Goal: Information Seeking & Learning: Learn about a topic

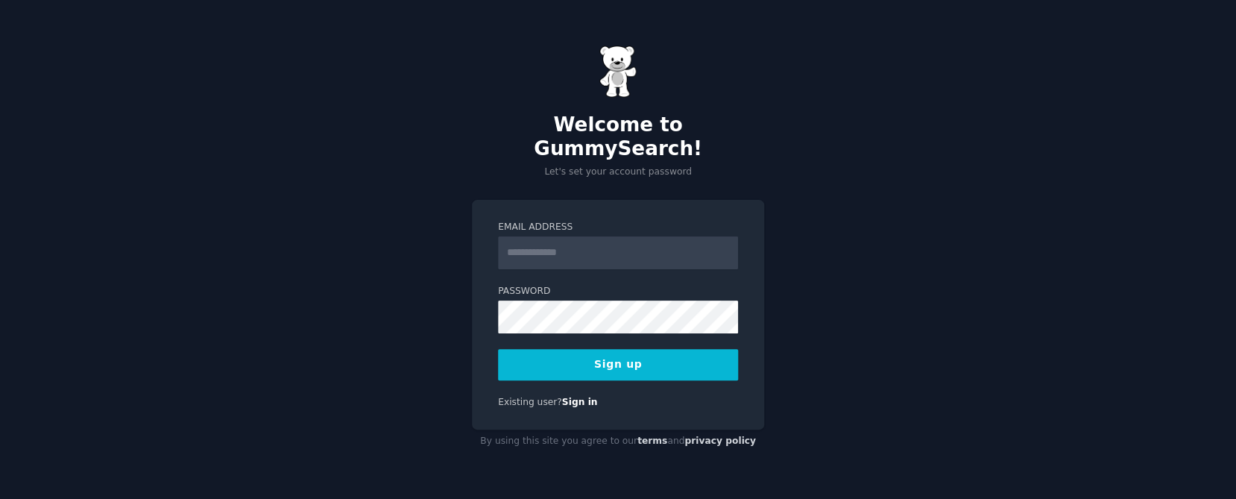
drag, startPoint x: 924, startPoint y: 257, endPoint x: 920, endPoint y: 249, distance: 8.3
click at [922, 254] on div "Welcome to GummySearch! Let's set your account password Email Address Password …" at bounding box center [618, 249] width 1236 height 499
type input "**********"
click at [600, 356] on button "Sign up" at bounding box center [618, 364] width 240 height 31
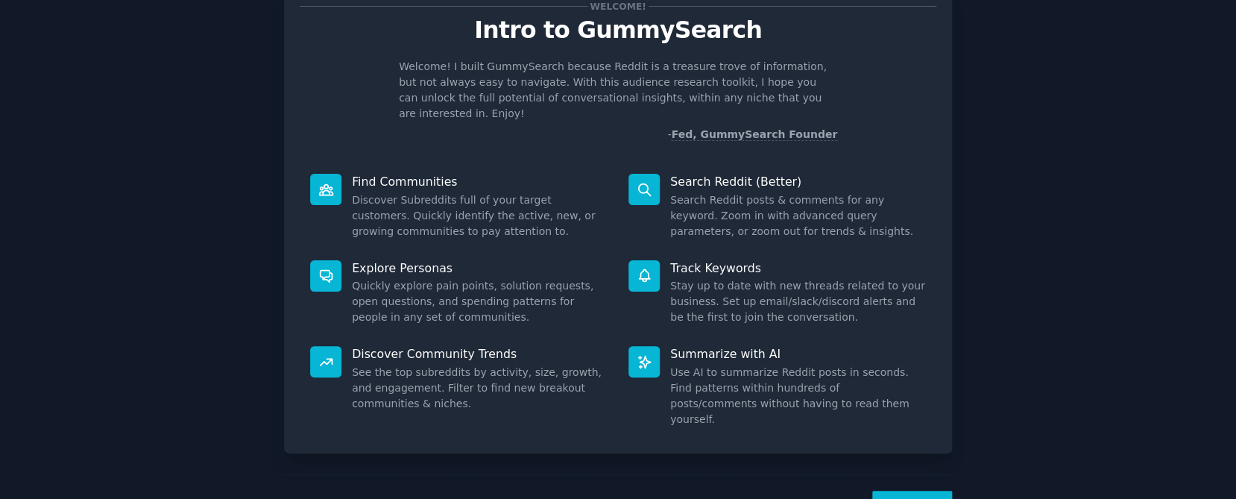
scroll to position [84, 0]
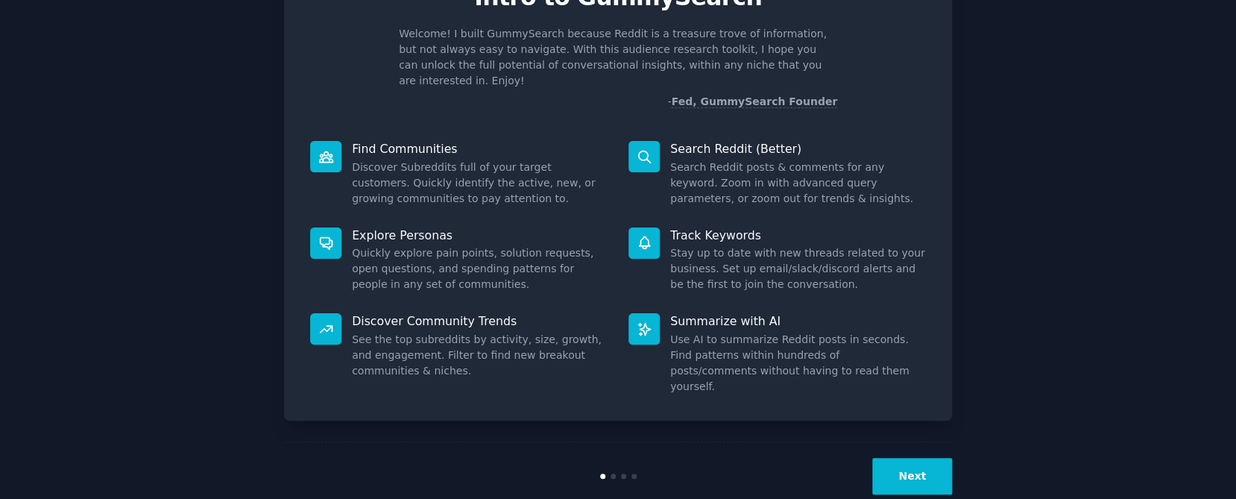
click at [898, 458] on button "Next" at bounding box center [912, 476] width 80 height 37
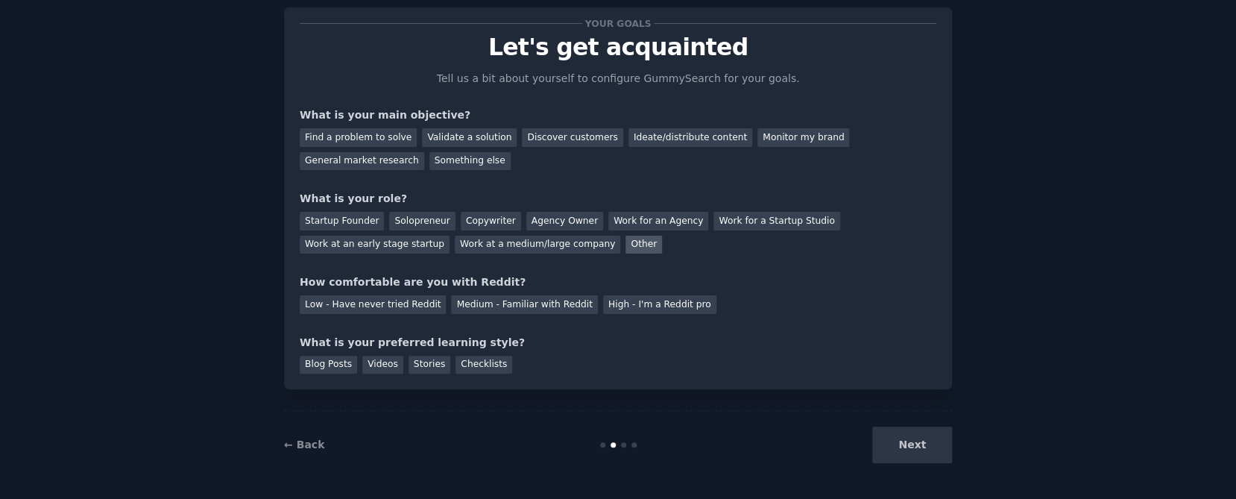
click at [626, 239] on div "Other" at bounding box center [644, 245] width 37 height 19
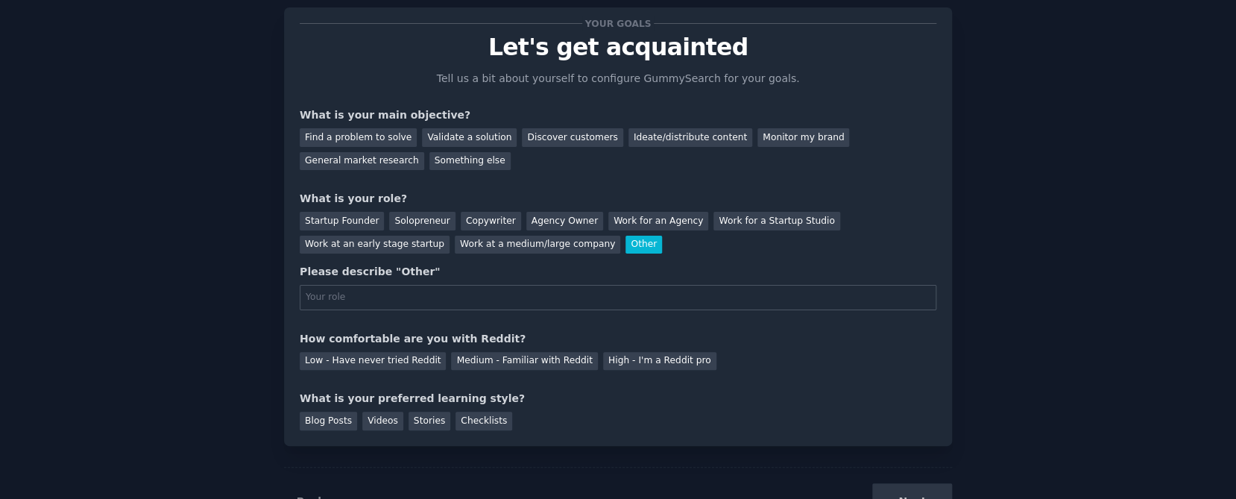
click at [413, 294] on input "text" at bounding box center [618, 297] width 637 height 25
type input "student"
click at [530, 359] on div "Medium - Familiar with Reddit" at bounding box center [524, 361] width 146 height 19
click at [469, 413] on div "Checklists" at bounding box center [484, 421] width 57 height 19
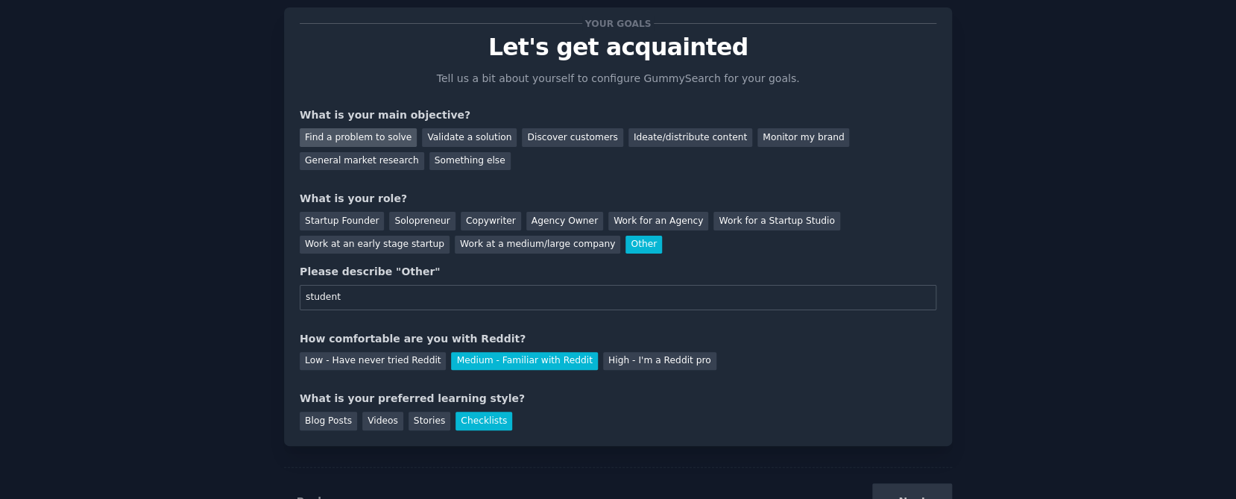
click at [390, 139] on div "Find a problem to solve" at bounding box center [358, 137] width 117 height 19
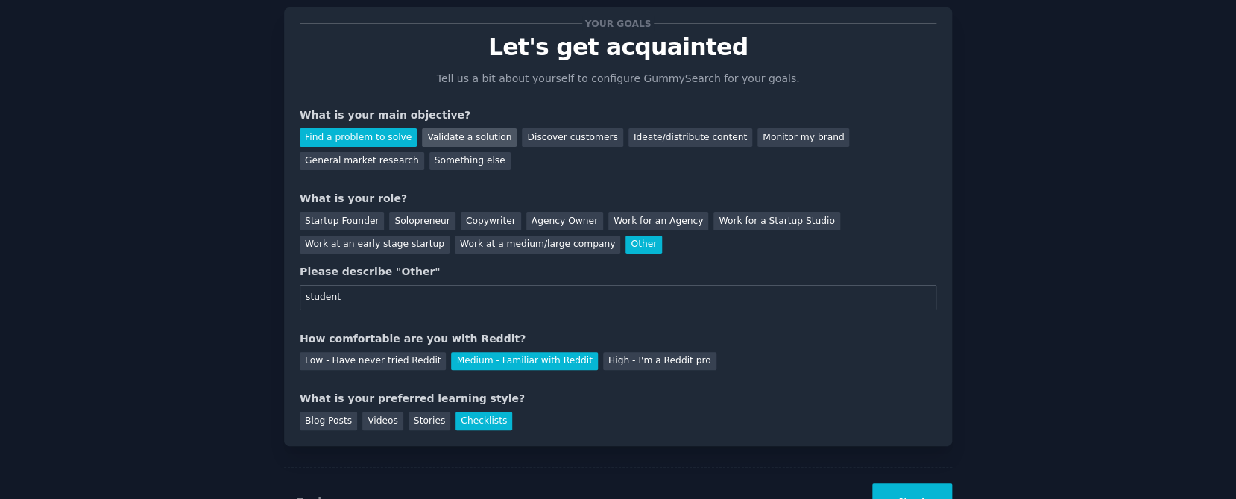
click at [464, 133] on div "Validate a solution" at bounding box center [469, 137] width 95 height 19
click at [363, 139] on div "Find a problem to solve" at bounding box center [358, 137] width 117 height 19
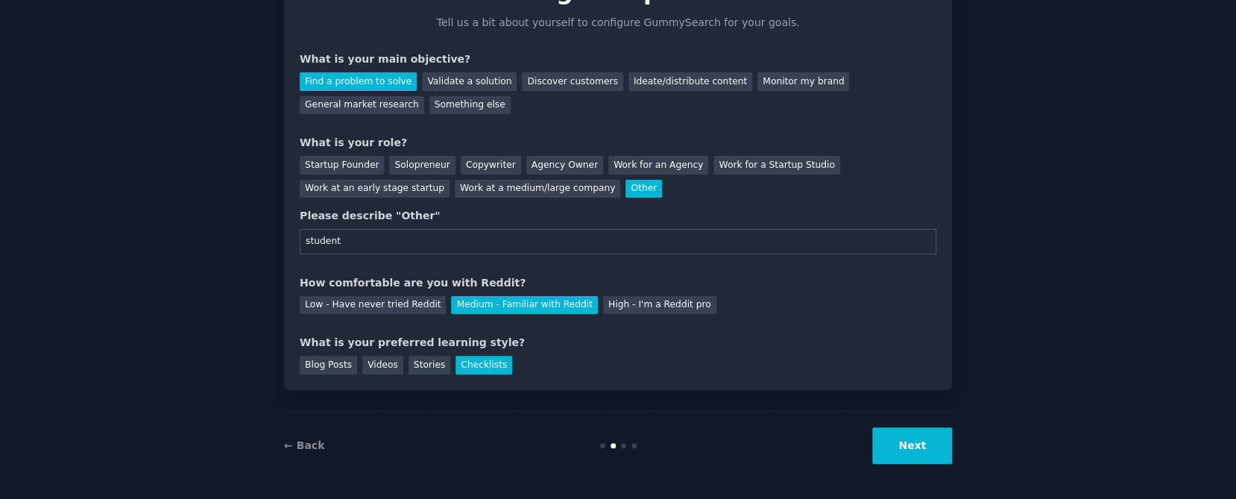
click at [935, 438] on button "Next" at bounding box center [912, 445] width 80 height 37
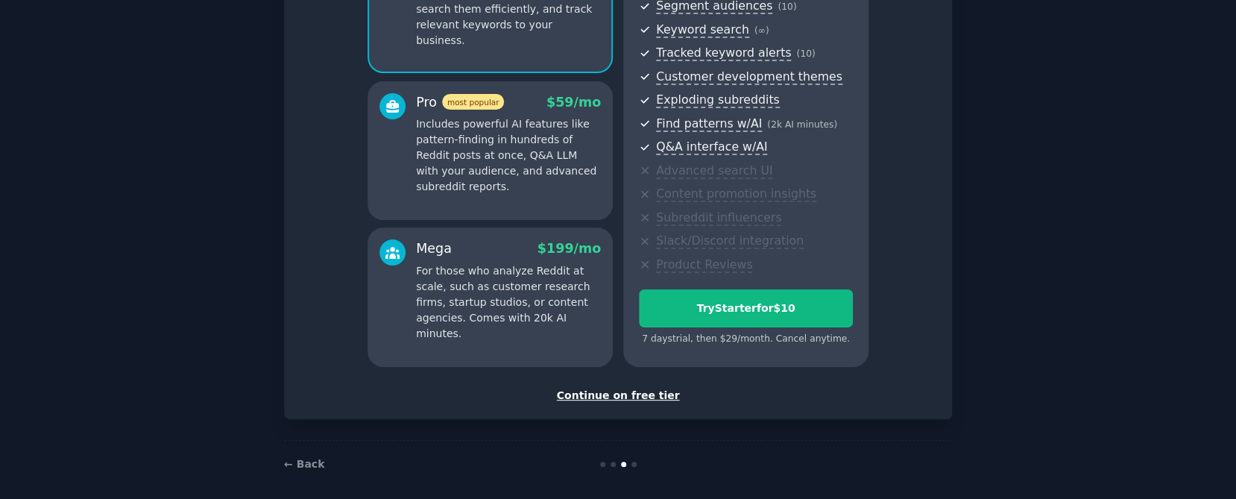
scroll to position [208, 0]
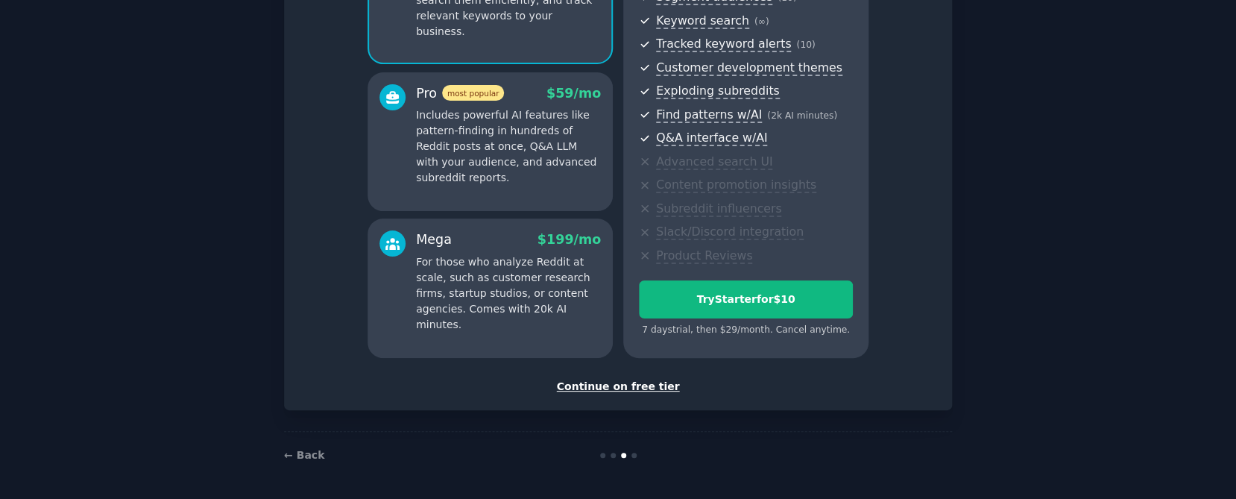
click at [619, 388] on div "Continue on free tier" at bounding box center [618, 387] width 637 height 16
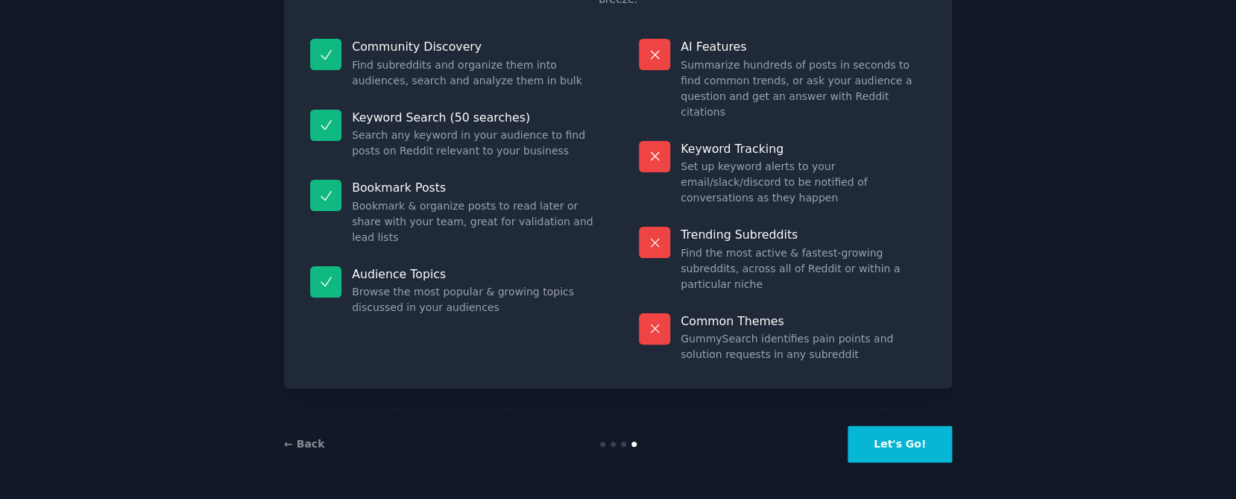
scroll to position [81, 0]
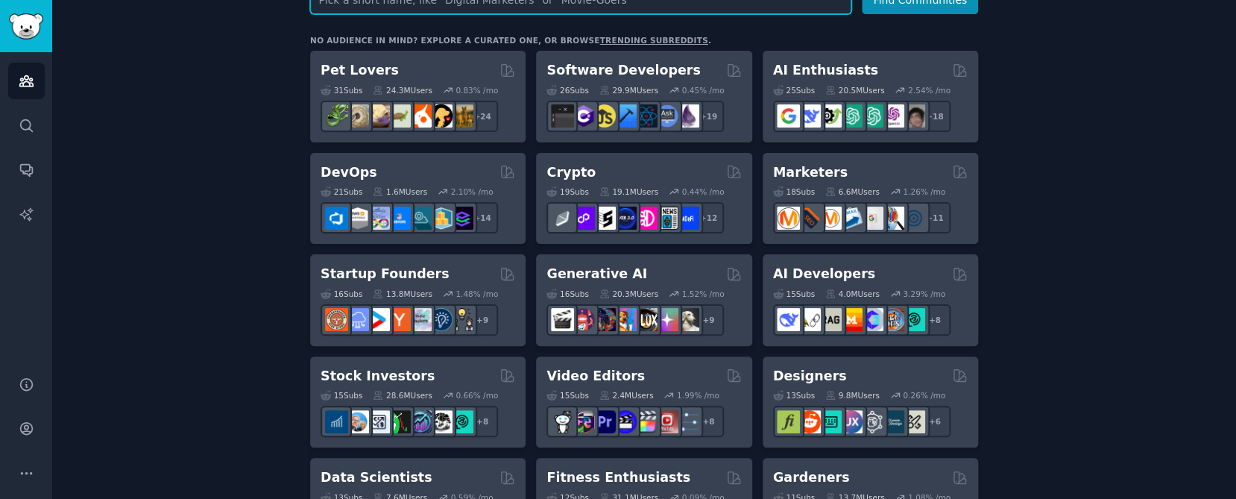
scroll to position [257, 0]
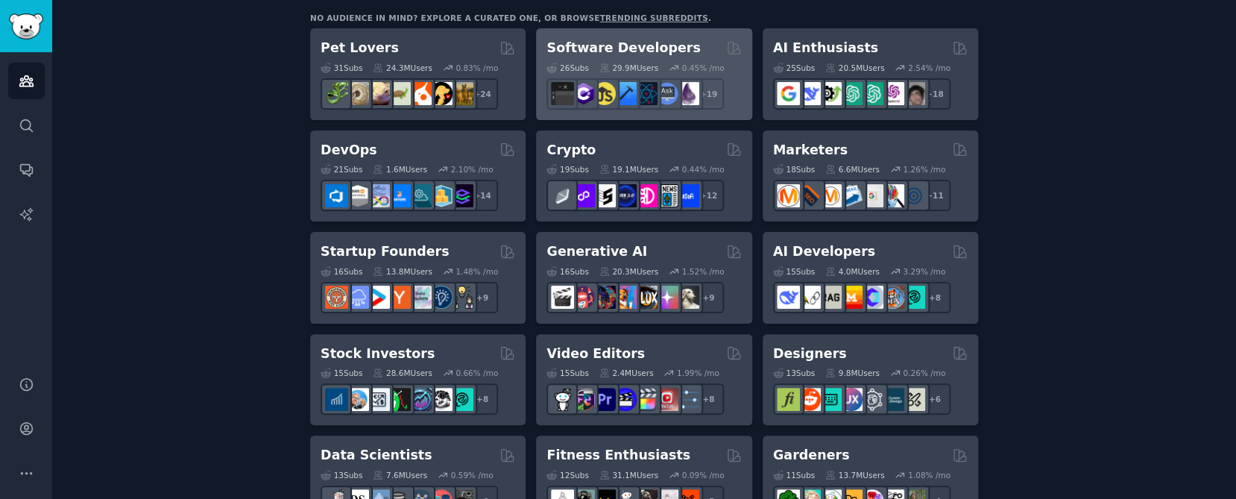
click at [615, 45] on h2 "Software Developers" at bounding box center [624, 48] width 154 height 19
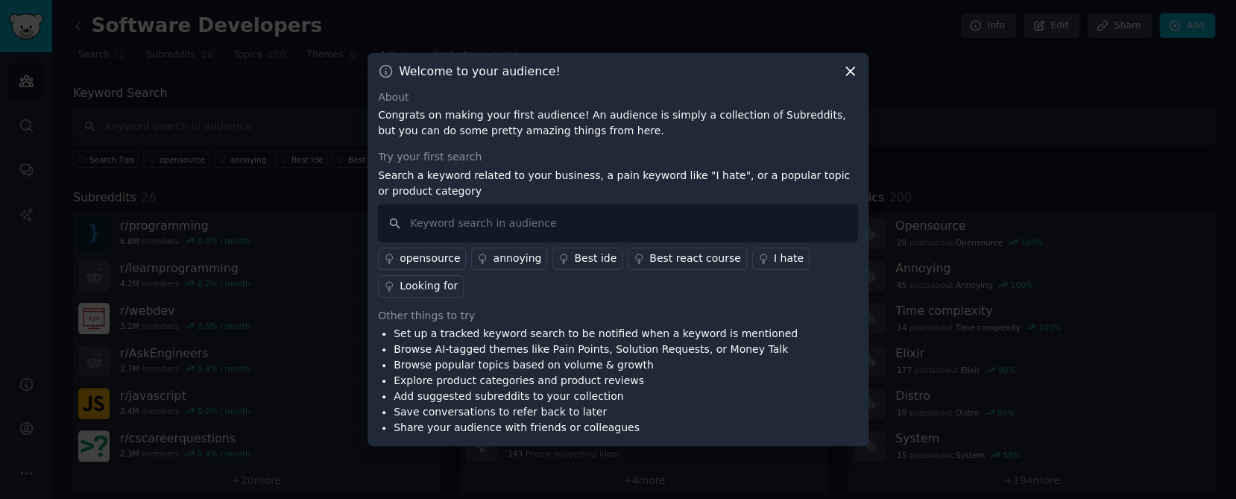
click at [494, 257] on div "annoying" at bounding box center [517, 259] width 48 height 16
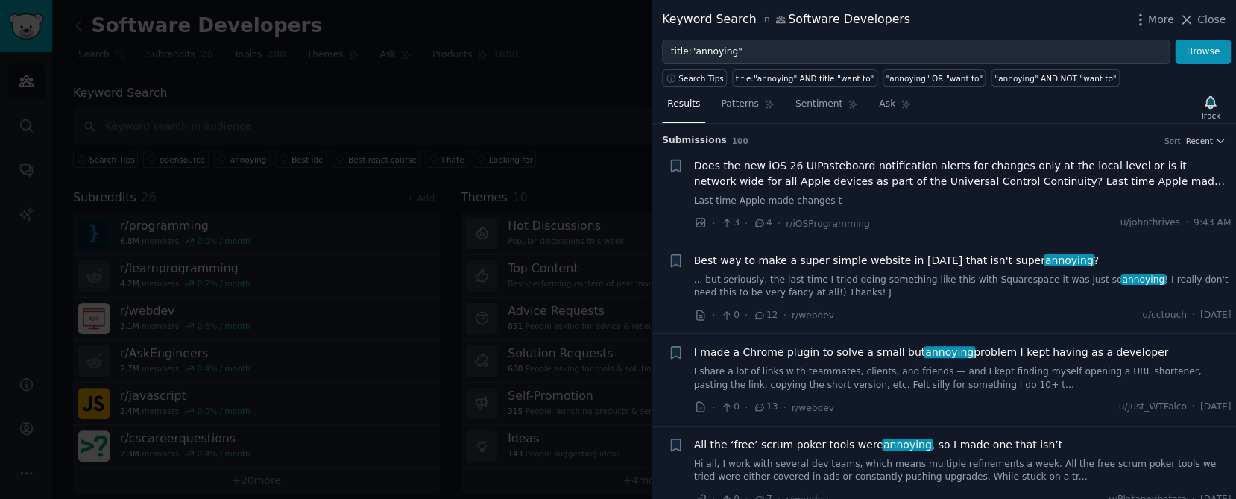
click at [892, 360] on div "I made a Chrome plugin to solve a small but annoying problem I kept having as a…" at bounding box center [963, 367] width 538 height 47
click at [896, 376] on link "I share a lot of links with teammates, clients, and friends — and I kept findin…" at bounding box center [963, 378] width 538 height 26
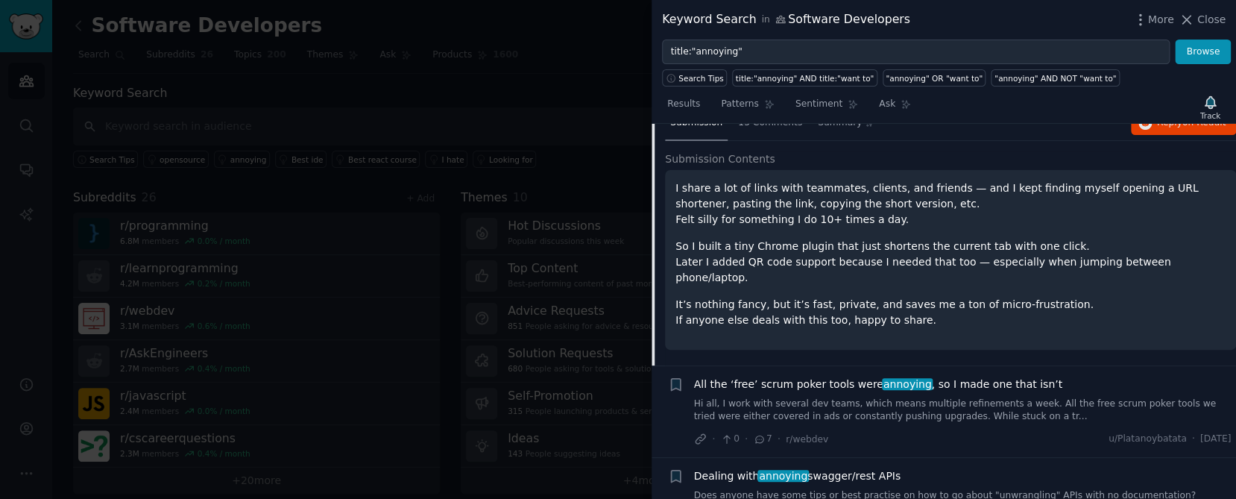
scroll to position [210, 0]
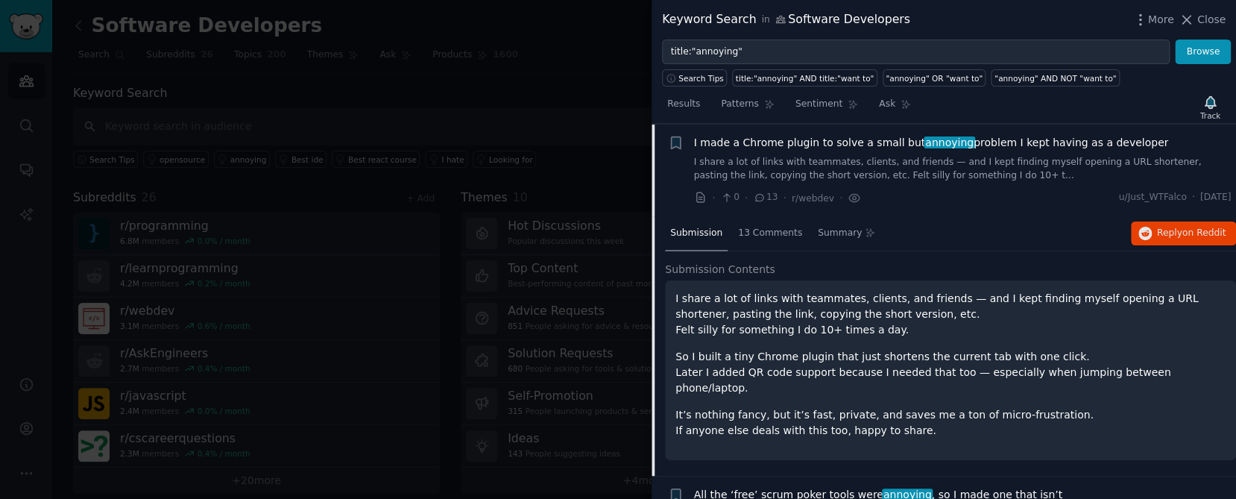
click at [825, 371] on p "So I built a tiny Chrome plugin that just shortens the current tab with one cli…" at bounding box center [951, 372] width 550 height 47
click at [768, 239] on div "13 Comments" at bounding box center [770, 234] width 75 height 36
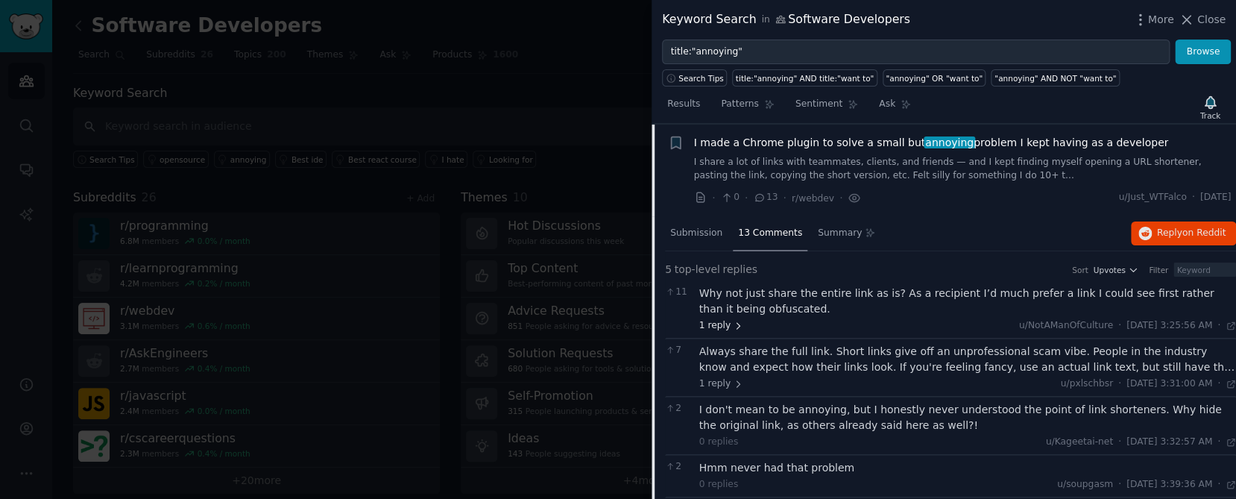
click at [729, 319] on span "1 reply" at bounding box center [721, 325] width 45 height 13
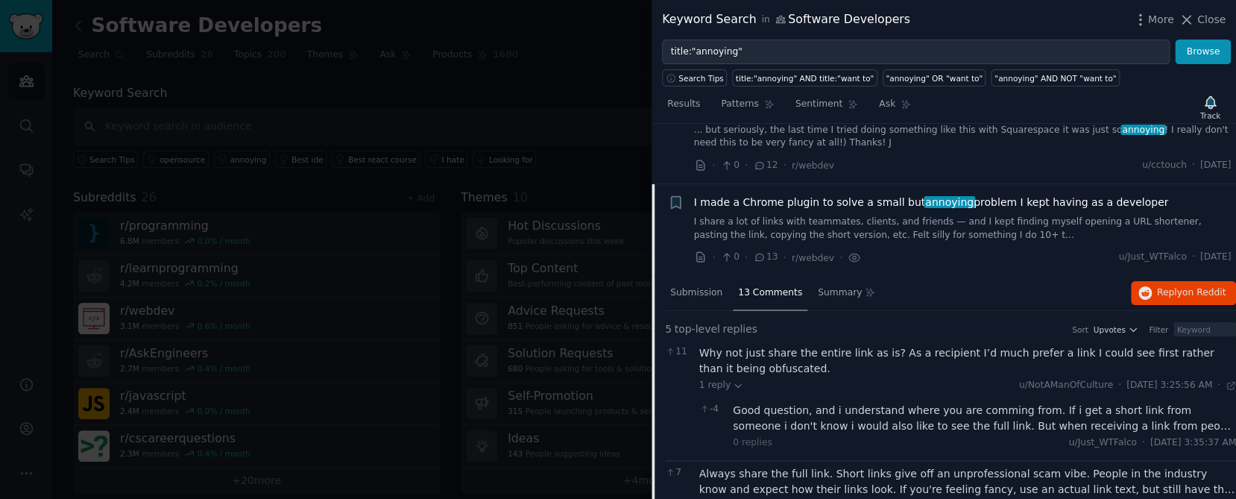
scroll to position [124, 0]
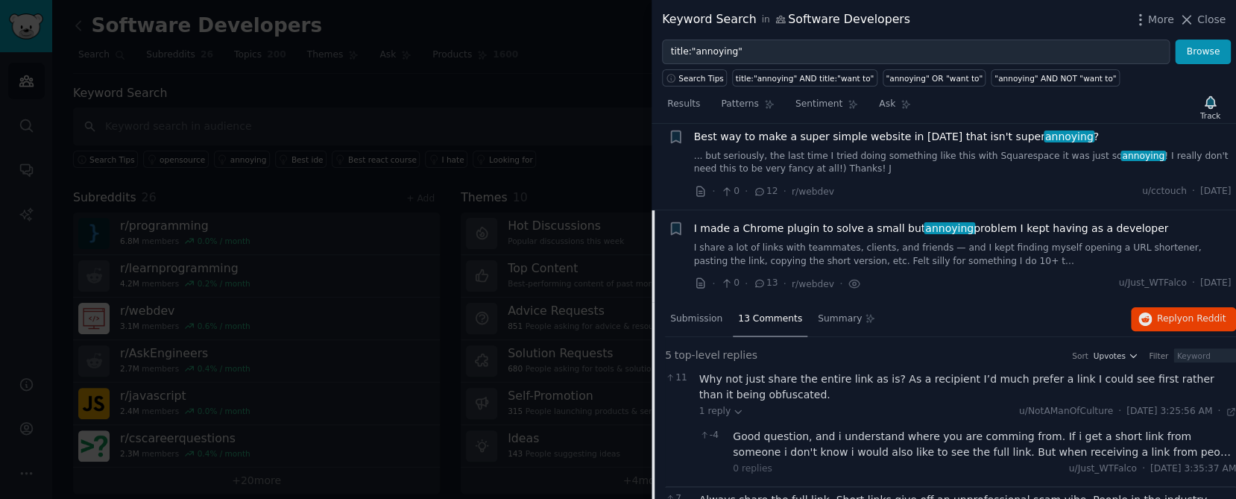
click at [866, 227] on span "I made a Chrome plugin to solve a small but annoying problem I kept having as a…" at bounding box center [931, 229] width 475 height 16
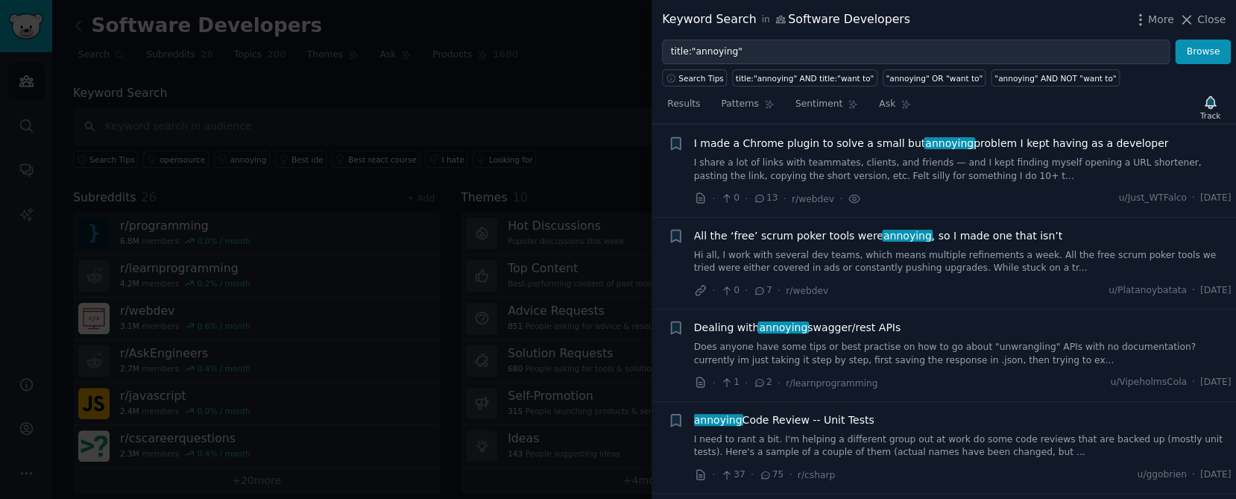
scroll to position [210, 0]
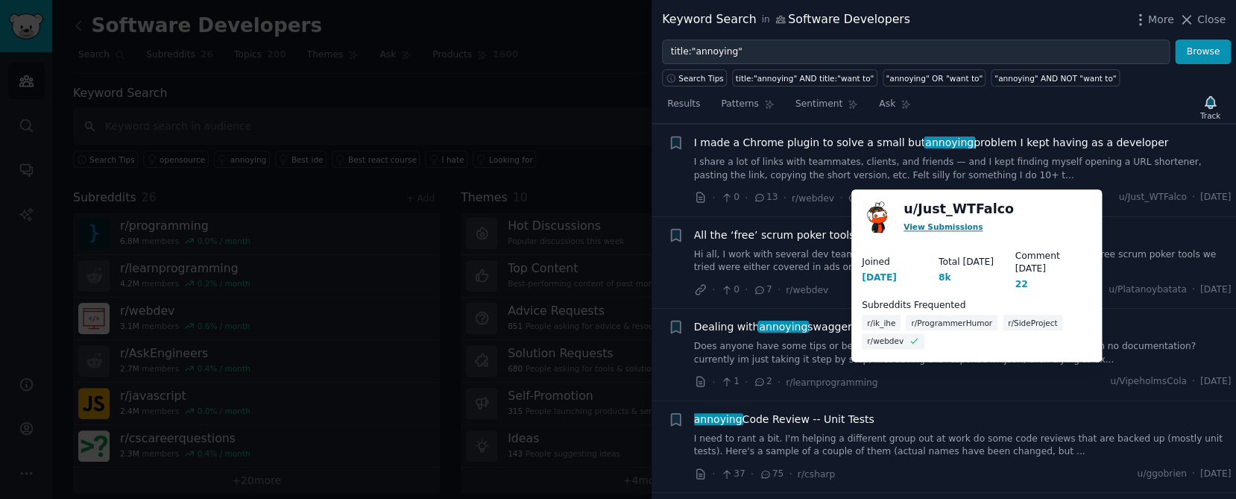
click at [956, 229] on link "View Submissions" at bounding box center [943, 226] width 79 height 9
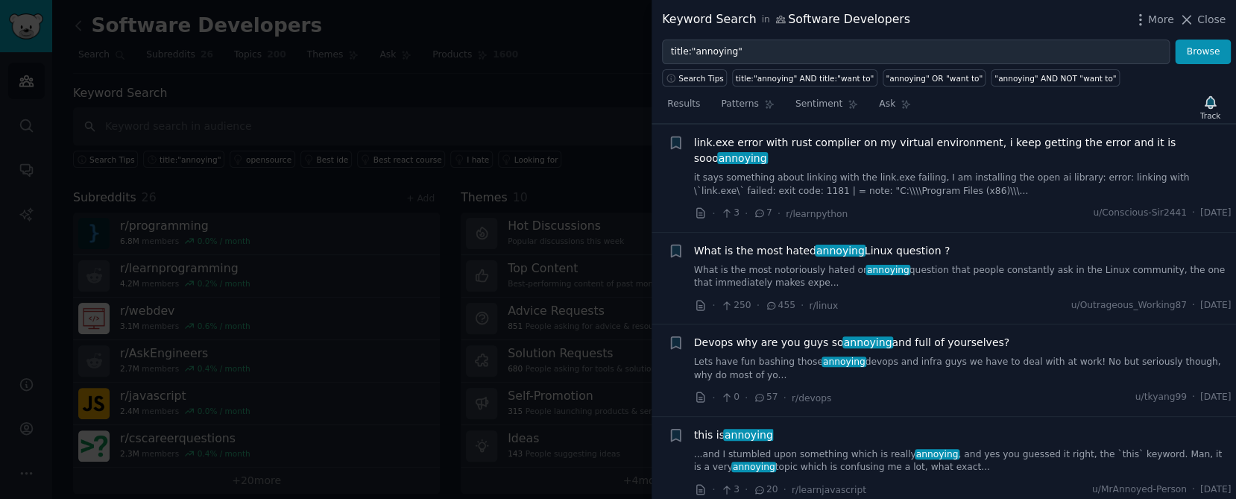
scroll to position [1715, 0]
